Goal: Information Seeking & Learning: Learn about a topic

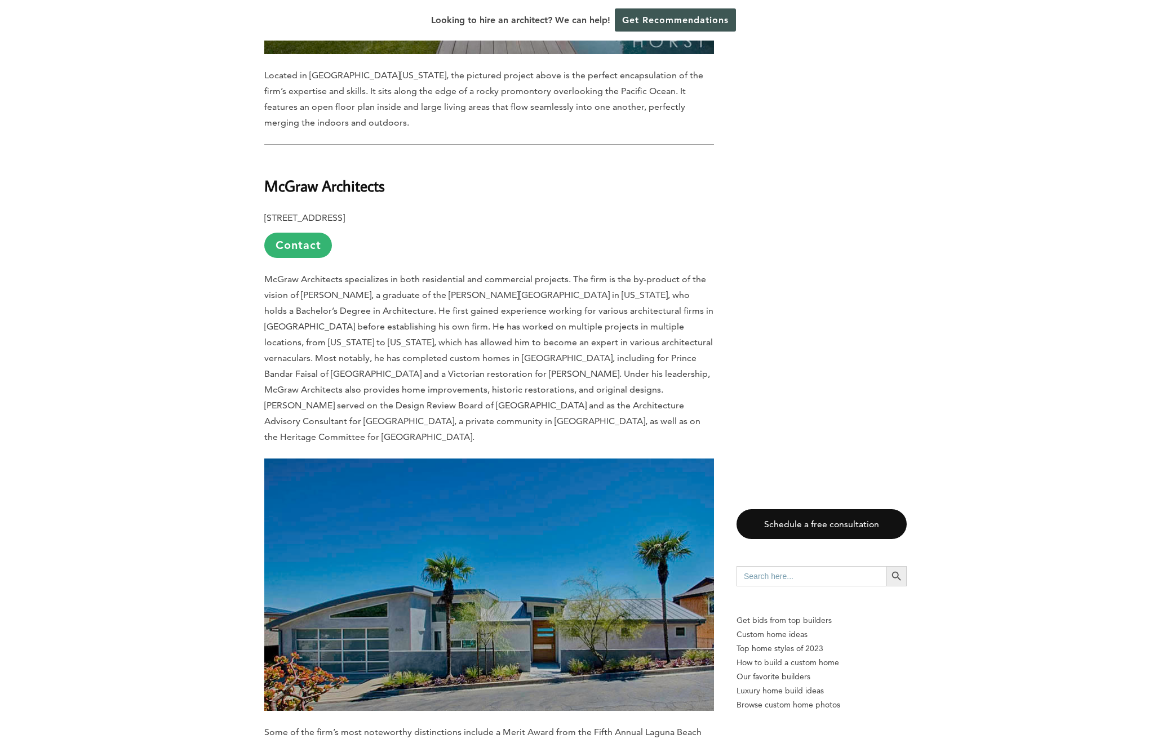
scroll to position [4074, 0]
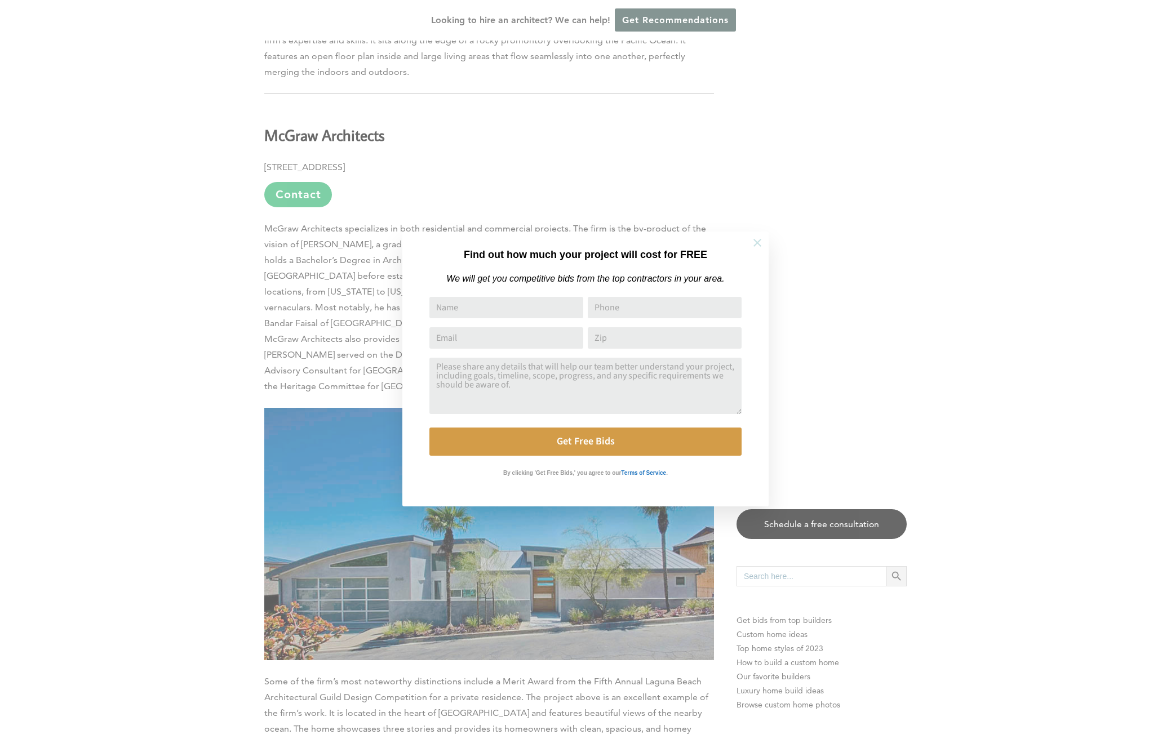
click at [753, 239] on icon at bounding box center [757, 243] width 12 height 12
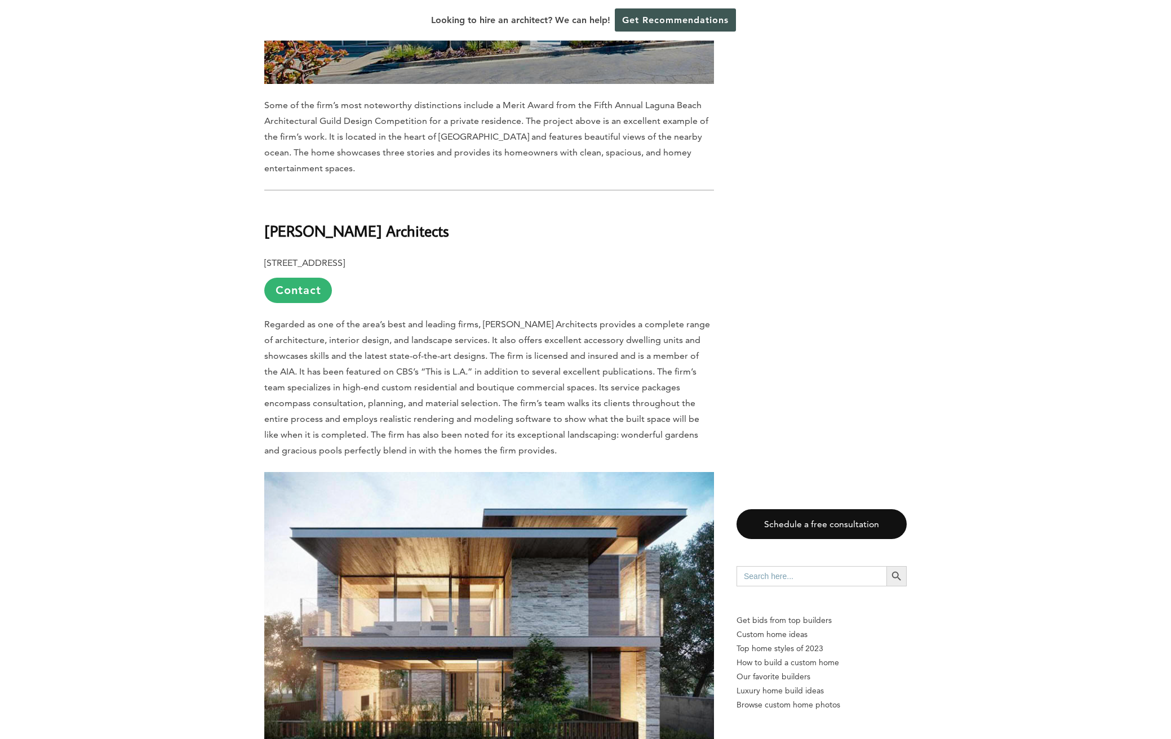
scroll to position [4650, 0]
click at [316, 221] on b "[PERSON_NAME] Architects" at bounding box center [356, 231] width 185 height 20
copy div "[PERSON_NAME] Architects"
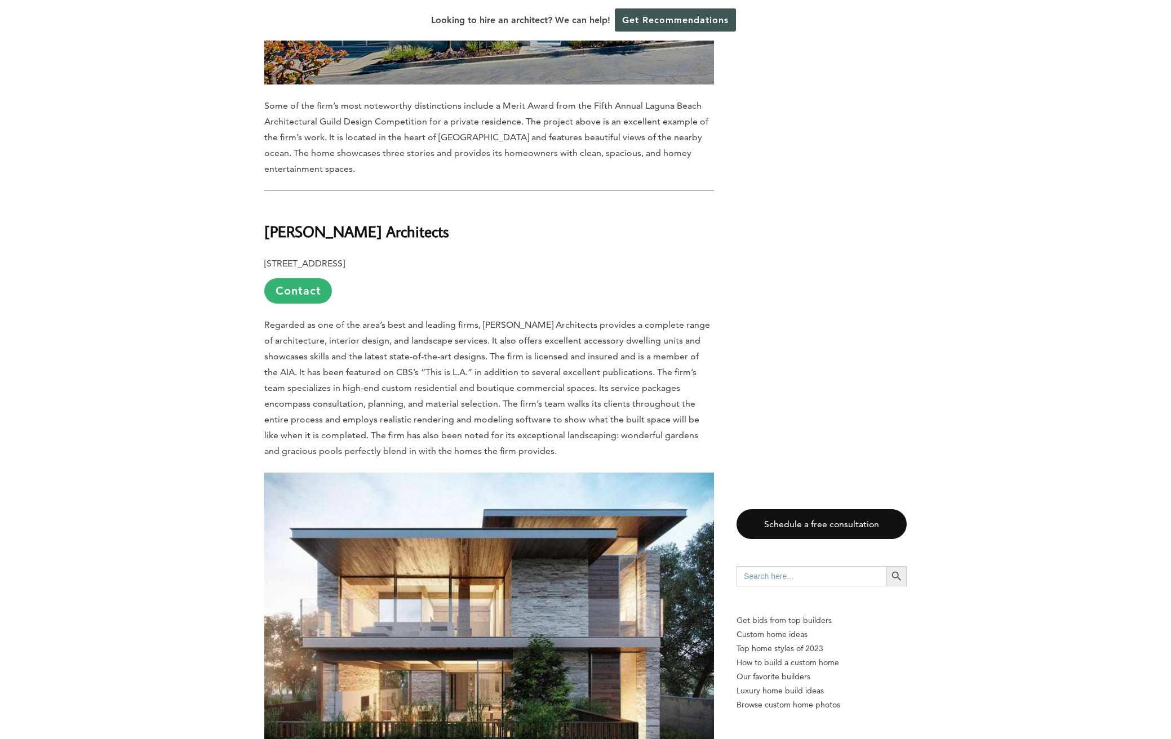
click at [368, 320] on span "Regarded as one of the area’s best and leading firms, [PERSON_NAME] Architects …" at bounding box center [487, 388] width 446 height 137
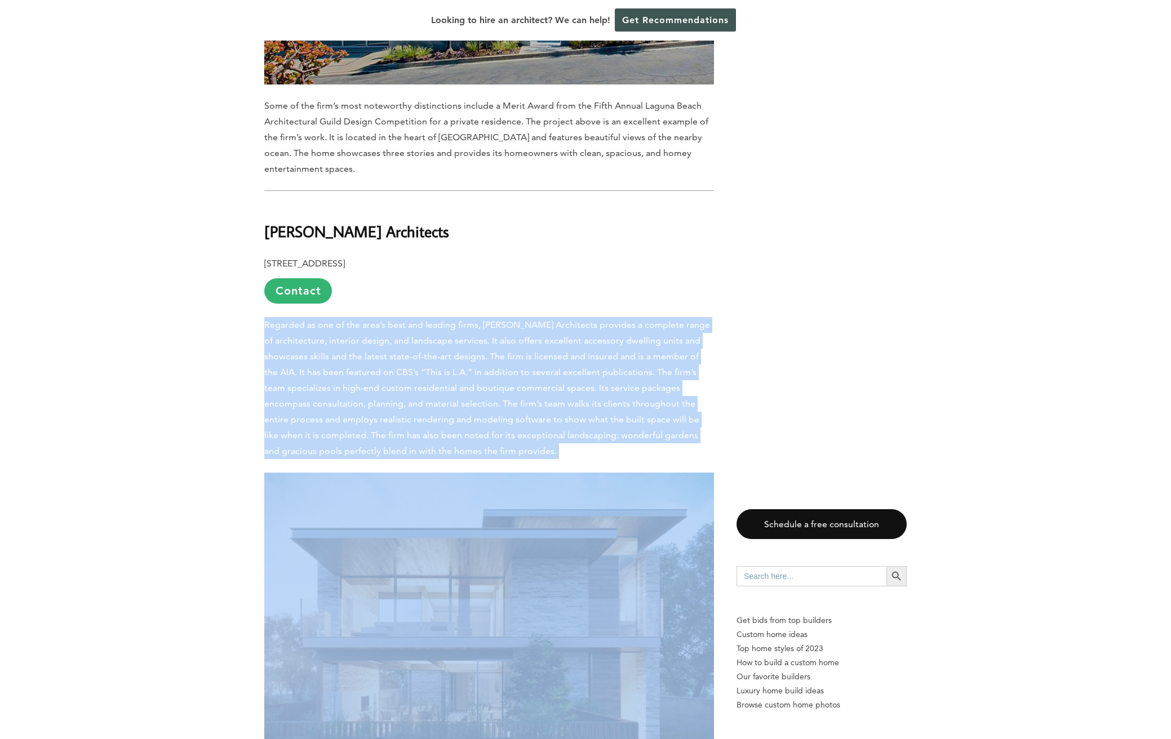
click at [368, 320] on span "Regarded as one of the area’s best and leading firms, [PERSON_NAME] Architects …" at bounding box center [487, 388] width 446 height 137
click at [350, 320] on span "Regarded as one of the area’s best and leading firms, [PERSON_NAME] Architects …" at bounding box center [487, 388] width 446 height 137
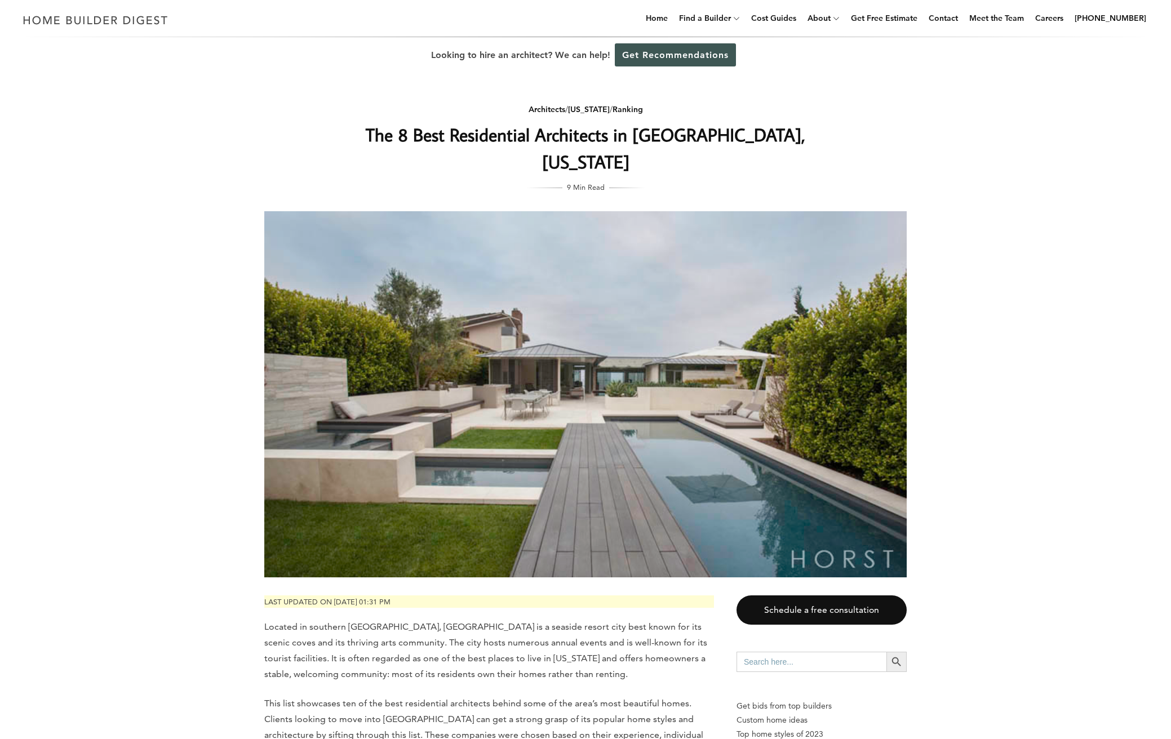
scroll to position [0, 0]
